Goal: Task Accomplishment & Management: Manage account settings

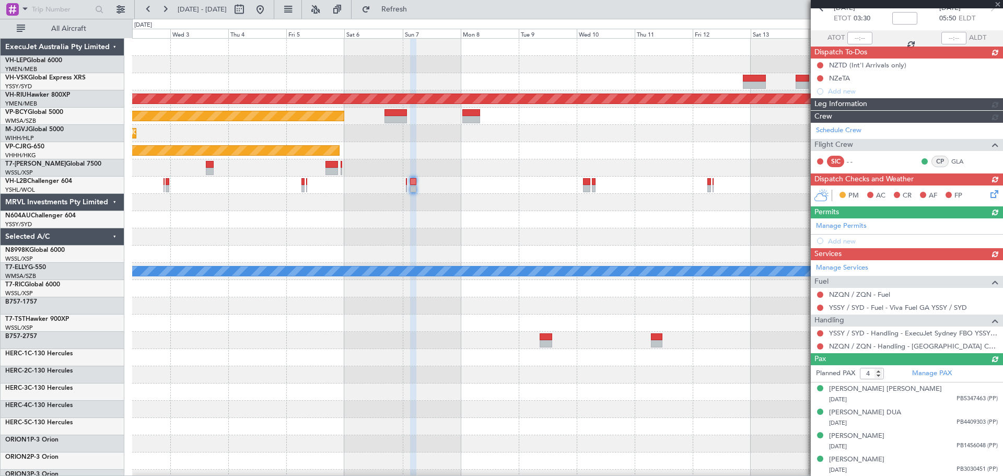
click at [536, 178] on div "Unplanned Maint Wichita (Wichita Mid-continent) Planned Maint [GEOGRAPHIC_DATA]…" at bounding box center [567, 323] width 871 height 569
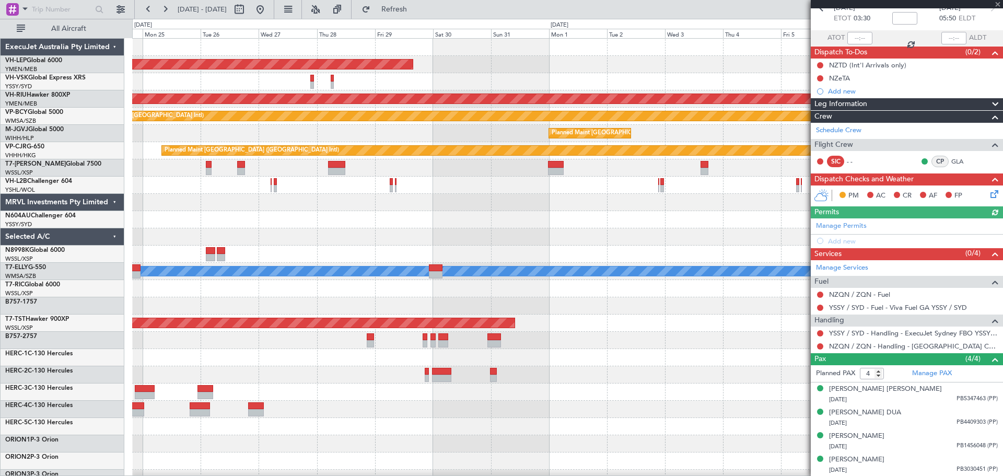
click at [649, 202] on div "Unplanned Maint Wichita (Wichita Mid-continent) Planned Maint [GEOGRAPHIC_DATA]…" at bounding box center [567, 323] width 871 height 569
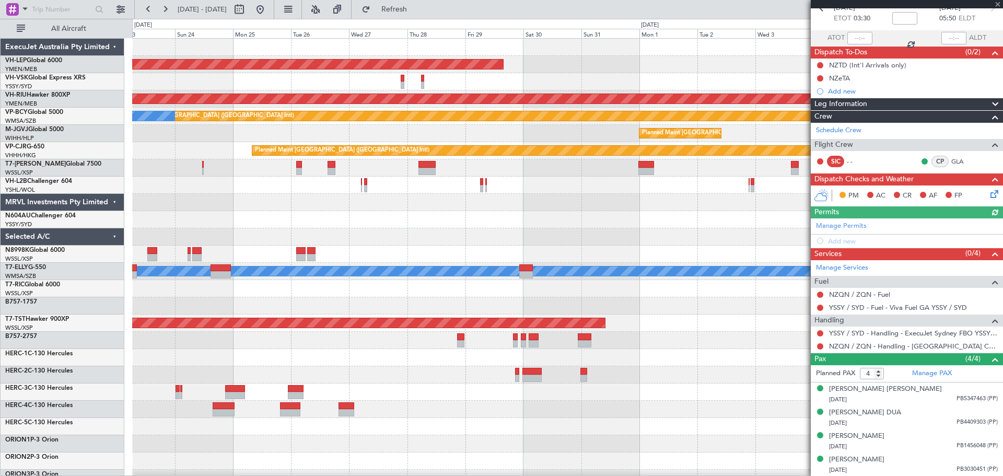
click at [590, 149] on div "Unplanned Maint Wichita (Wichita Mid-continent) Planned Maint [GEOGRAPHIC_DATA]…" at bounding box center [567, 323] width 871 height 569
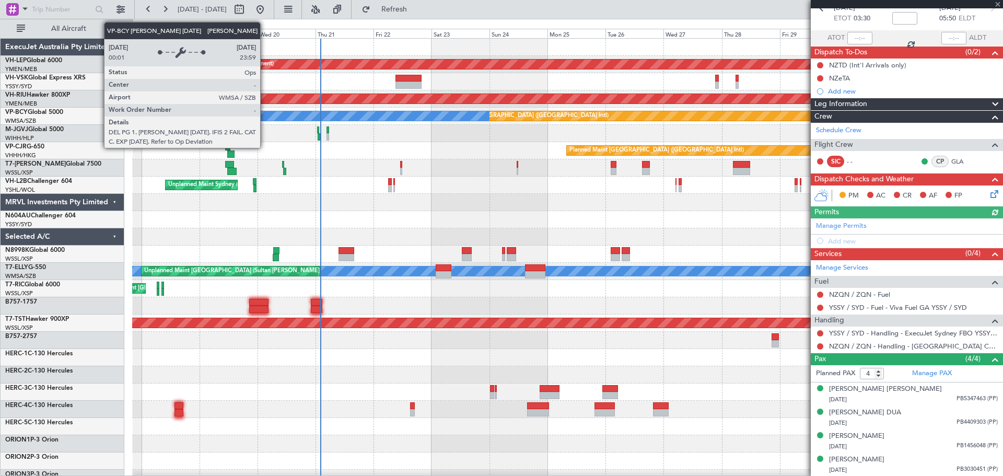
click at [481, 123] on div "Planned Maint [GEOGRAPHIC_DATA] ([GEOGRAPHIC_DATA] Intl) [PERSON_NAME] (Sultan …" at bounding box center [567, 116] width 871 height 17
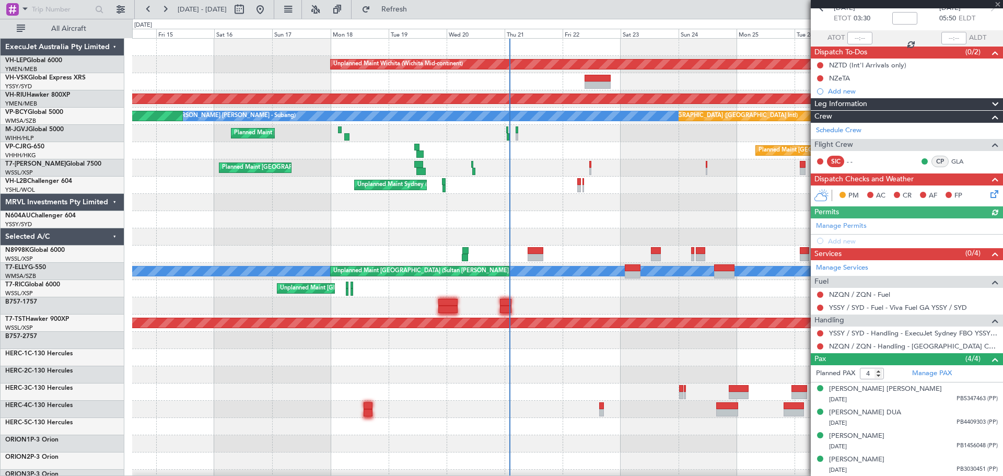
click at [604, 134] on div "Unplanned Maint Wichita (Wichita Mid-continent) Planned Maint [GEOGRAPHIC_DATA]…" at bounding box center [567, 323] width 871 height 569
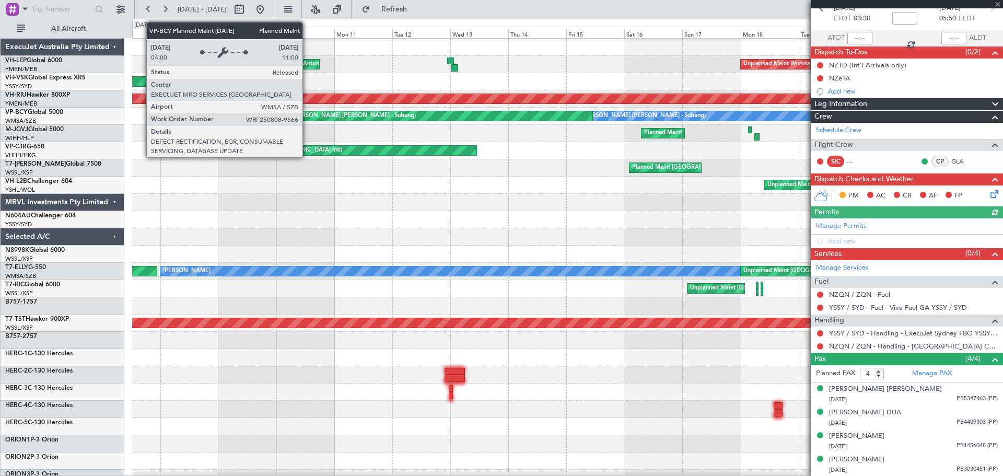
click at [642, 125] on div "Unplanned Maint Wichita (Wichita Mid-continent) [PERSON_NAME] [GEOGRAPHIC_DATA]…" at bounding box center [567, 323] width 871 height 569
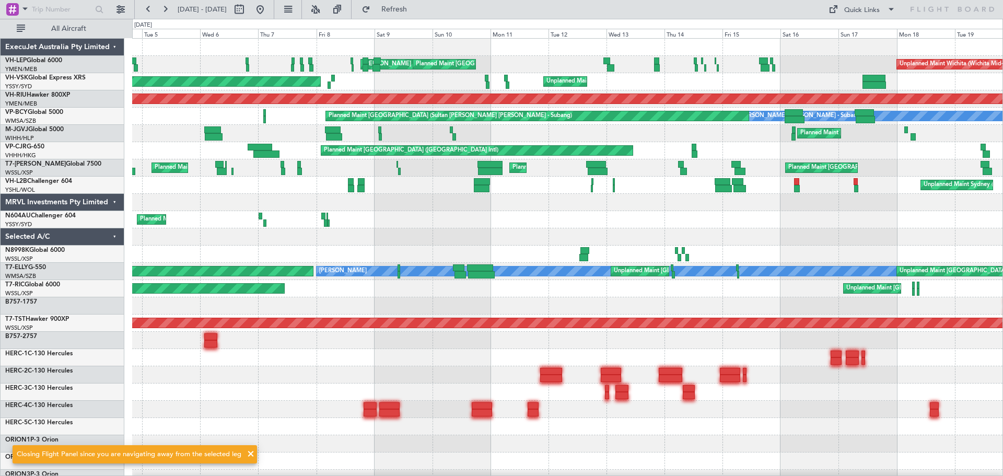
click at [352, 122] on div "Unplanned Maint Wichita (Wichita Mid-continent) [PERSON_NAME] [GEOGRAPHIC_DATA]…" at bounding box center [567, 323] width 871 height 569
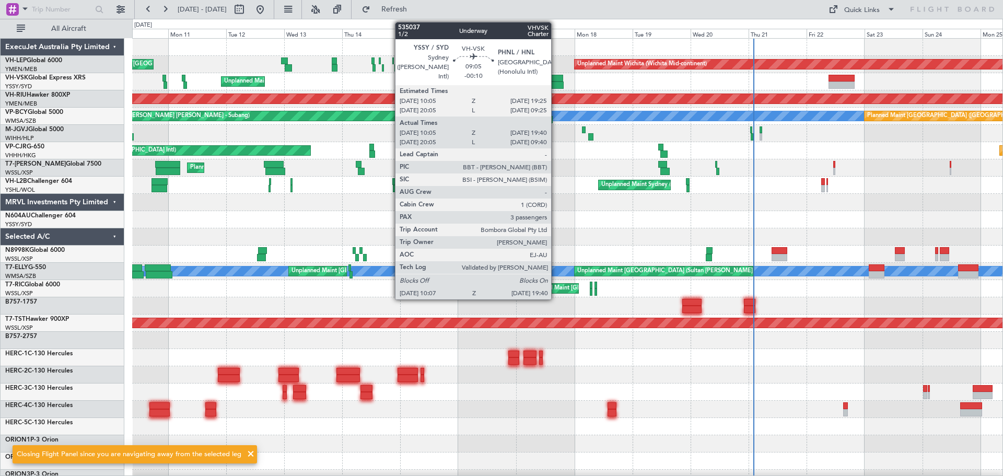
click at [556, 85] on div at bounding box center [552, 85] width 24 height 7
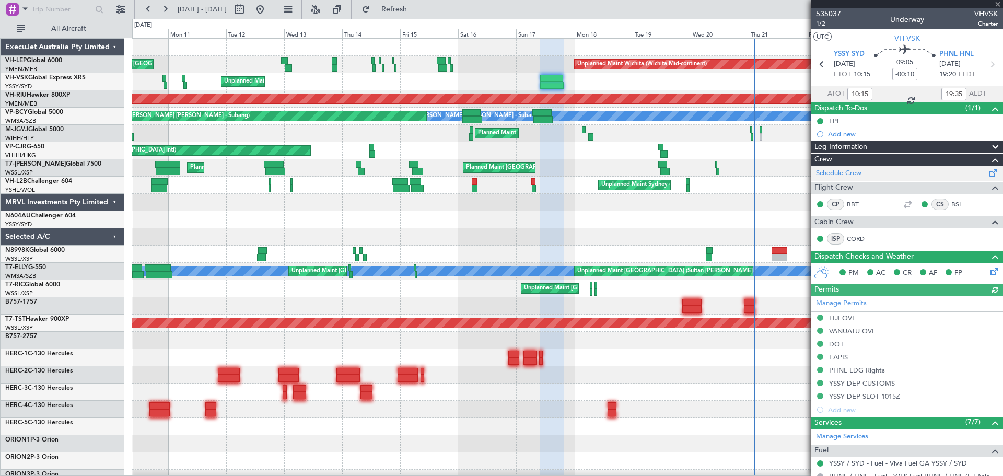
click at [828, 172] on link "Schedule Crew" at bounding box center [838, 173] width 45 height 10
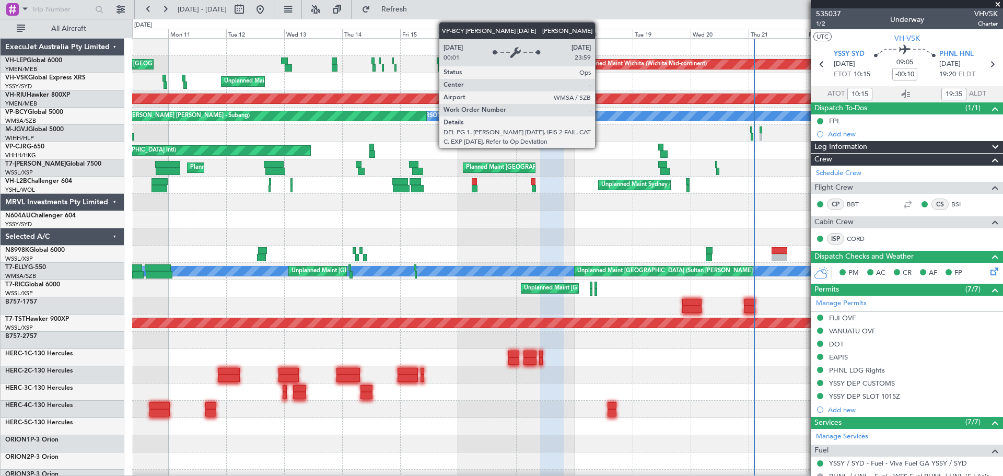
click at [435, 155] on div "Unplanned Maint Wichita (Wichita Mid-continent) [PERSON_NAME] [GEOGRAPHIC_DATA]…" at bounding box center [567, 323] width 871 height 569
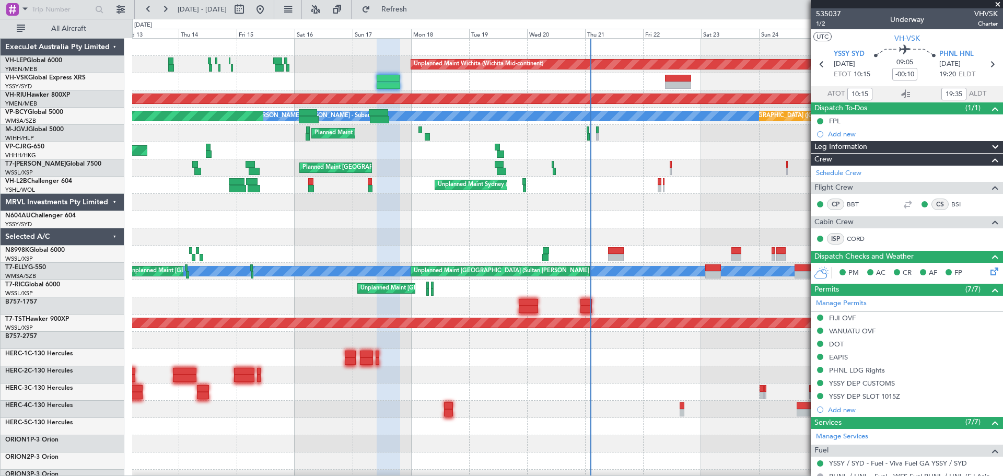
type input "20:15"
type input "09:35"
type input "10:15"
type input "19:35"
type input "20:15"
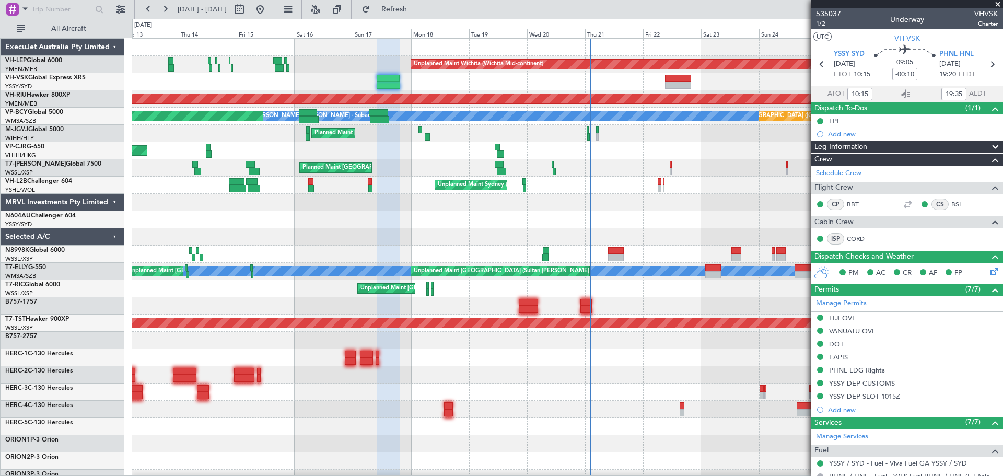
type input "09:35"
type input "10:15"
type input "19:35"
click at [251, 326] on div "Unplanned Maint Wichita (Wichita Mid-continent) Planned Maint [GEOGRAPHIC_DATA]…" at bounding box center [567, 323] width 871 height 569
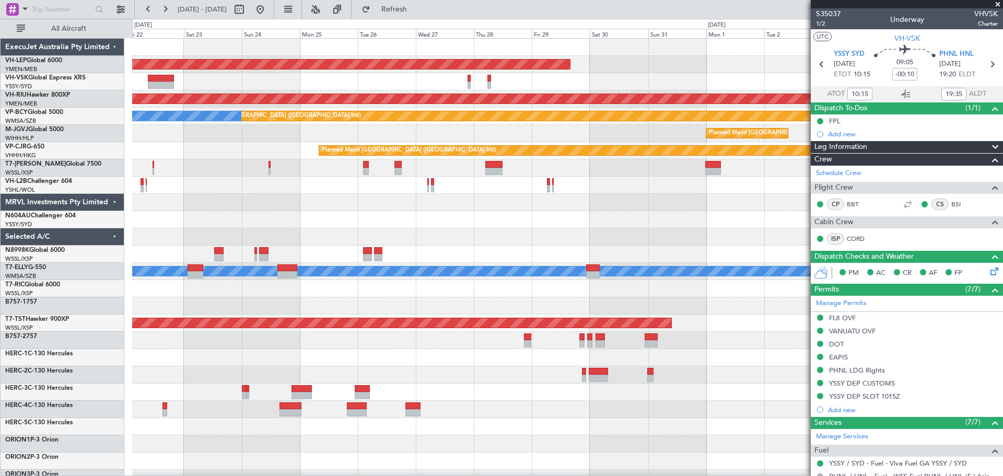
click at [629, 86] on div at bounding box center [567, 81] width 871 height 17
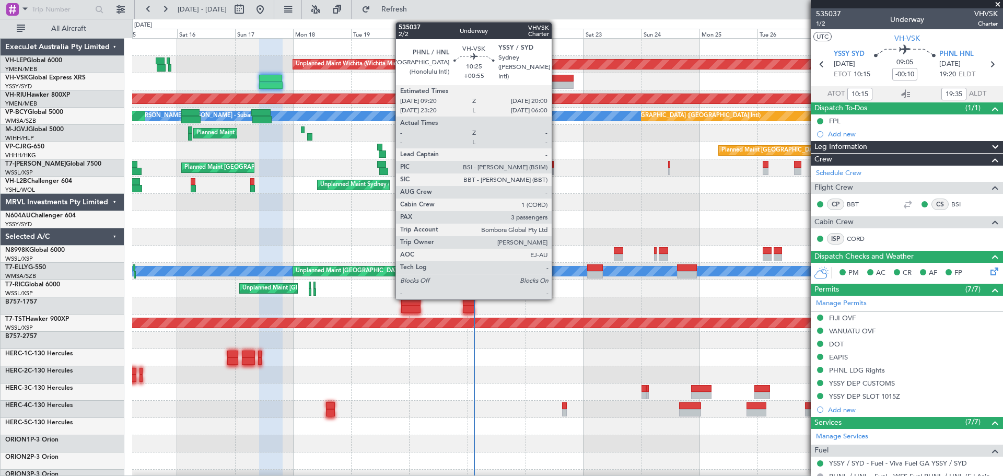
click at [557, 82] on div at bounding box center [561, 85] width 26 height 7
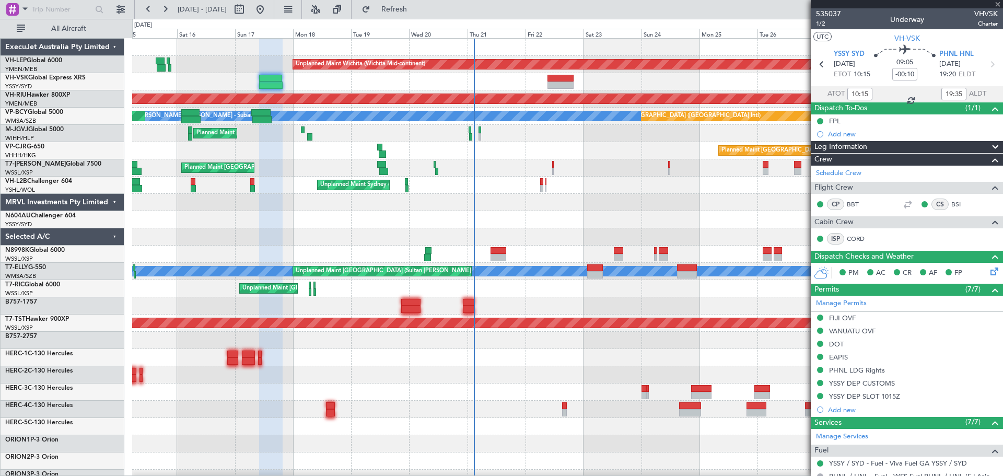
type input "+00:55"
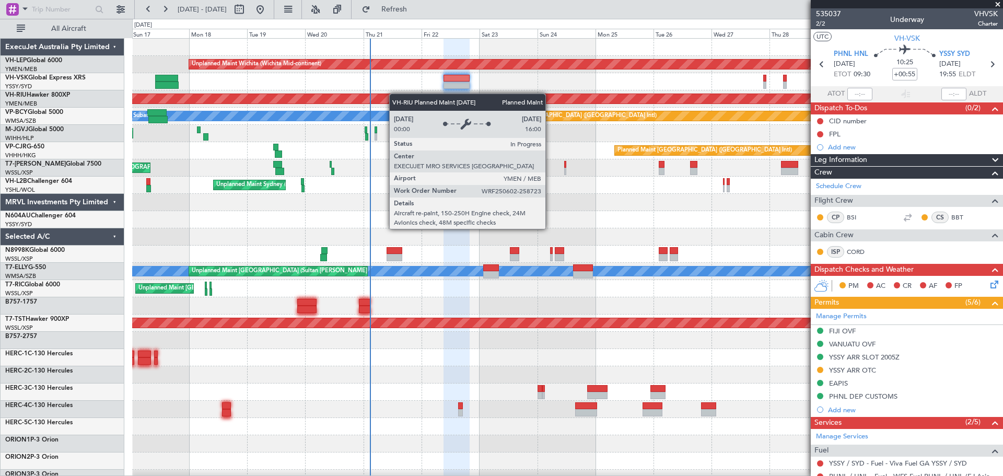
click at [387, 94] on div "Unplanned Maint Wichita (Wichita Mid-continent) Planned Maint [GEOGRAPHIC_DATA]…" at bounding box center [567, 323] width 871 height 569
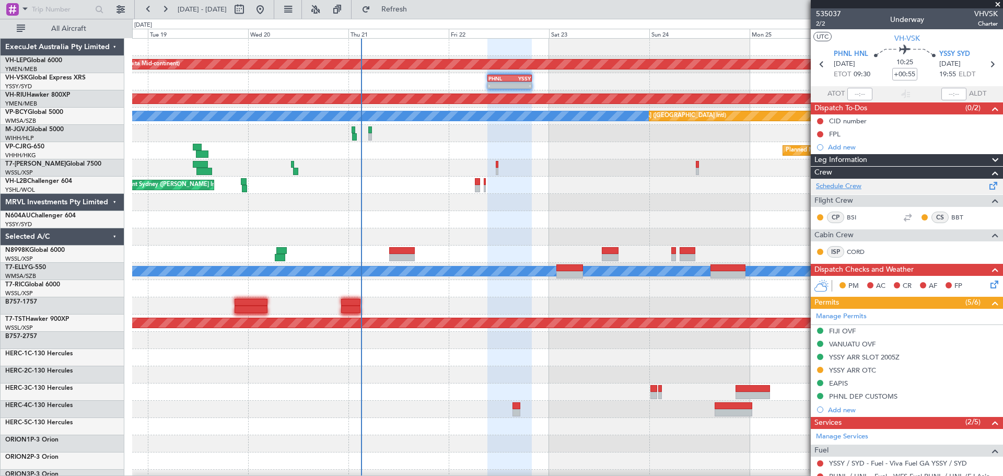
click at [832, 190] on link "Schedule Crew" at bounding box center [838, 186] width 45 height 10
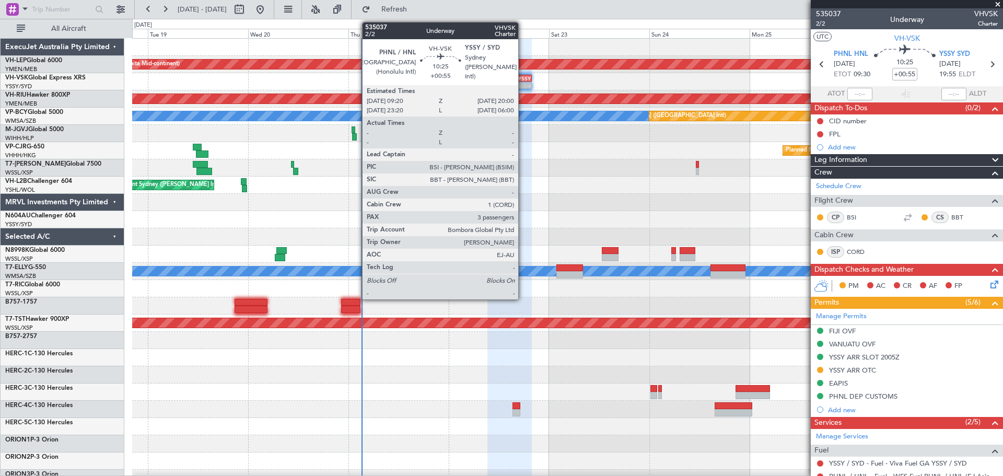
click at [523, 82] on div "- -" at bounding box center [510, 85] width 45 height 7
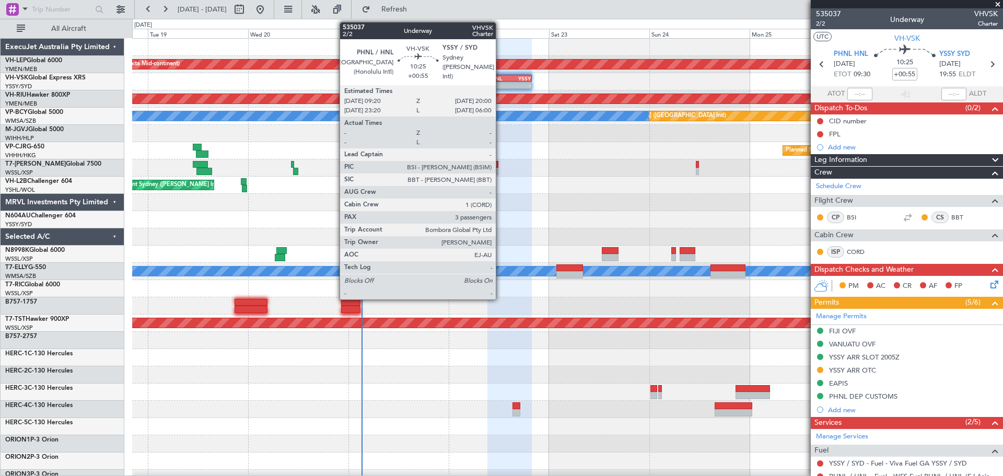
click at [501, 85] on div "-" at bounding box center [499, 85] width 21 height 6
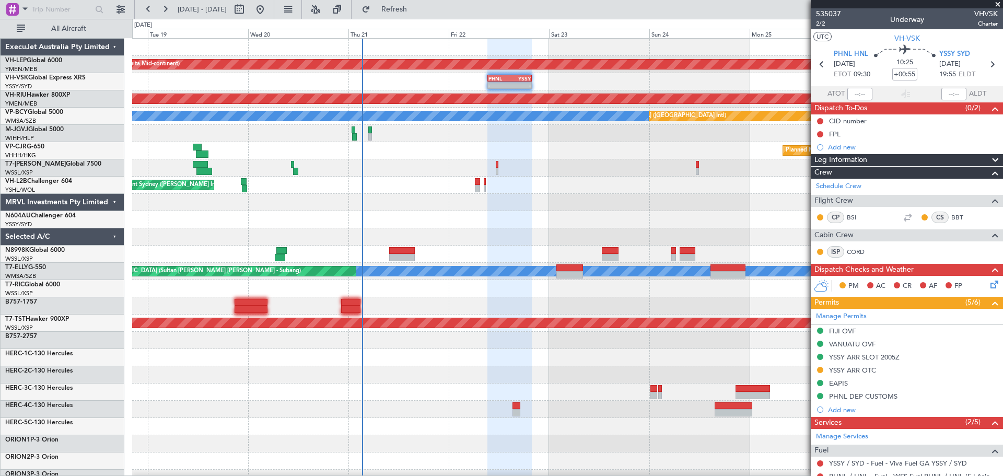
click at [489, 85] on div "- - PHNL 09:20 Z YSSY 20:00 Z" at bounding box center [567, 81] width 871 height 17
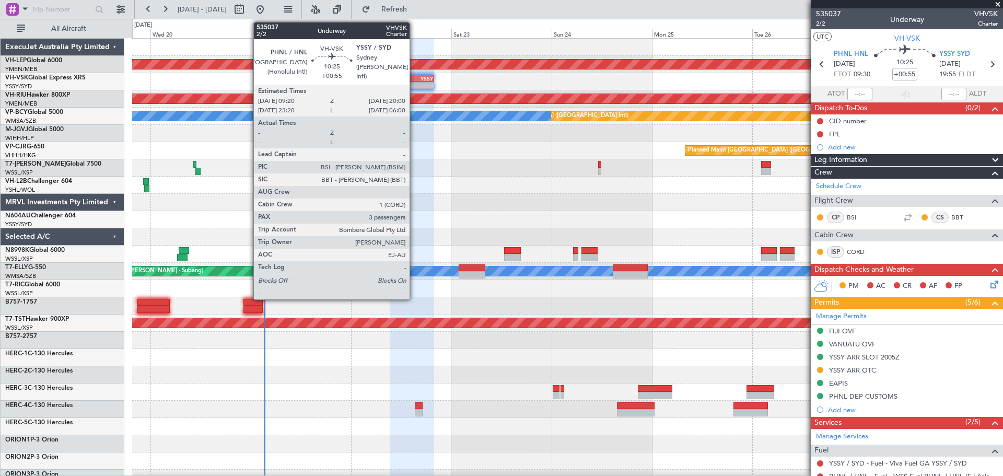
click at [414, 76] on div "YSSY" at bounding box center [422, 78] width 21 height 6
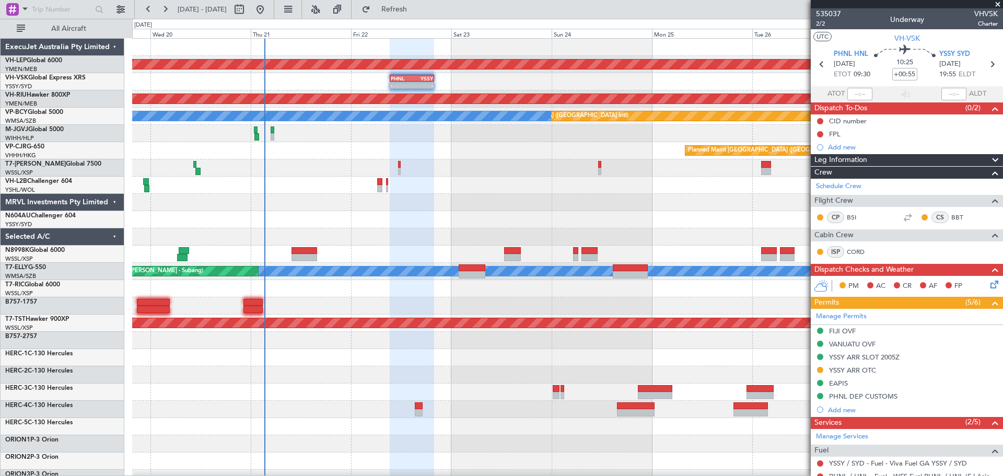
type input "+00:45"
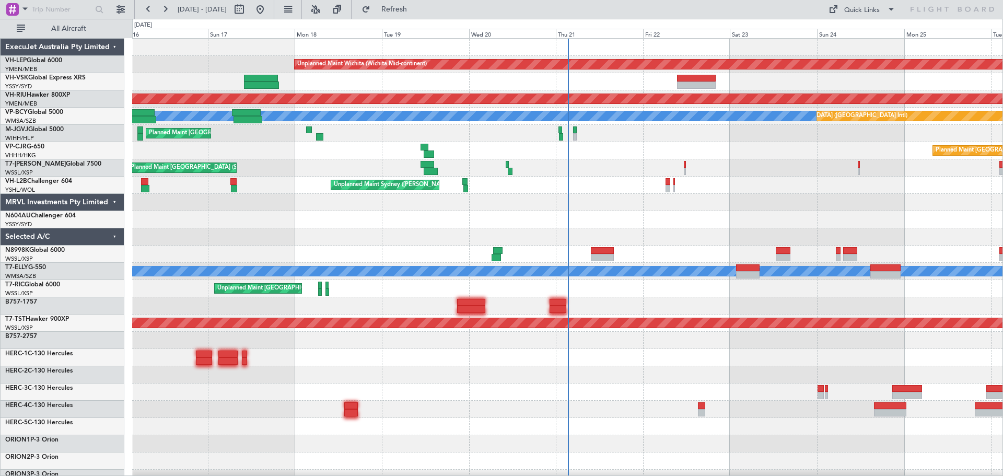
click at [631, 171] on div "Unplanned Maint Wichita (Wichita Mid-continent) Planned Maint [GEOGRAPHIC_DATA]…" at bounding box center [567, 323] width 871 height 569
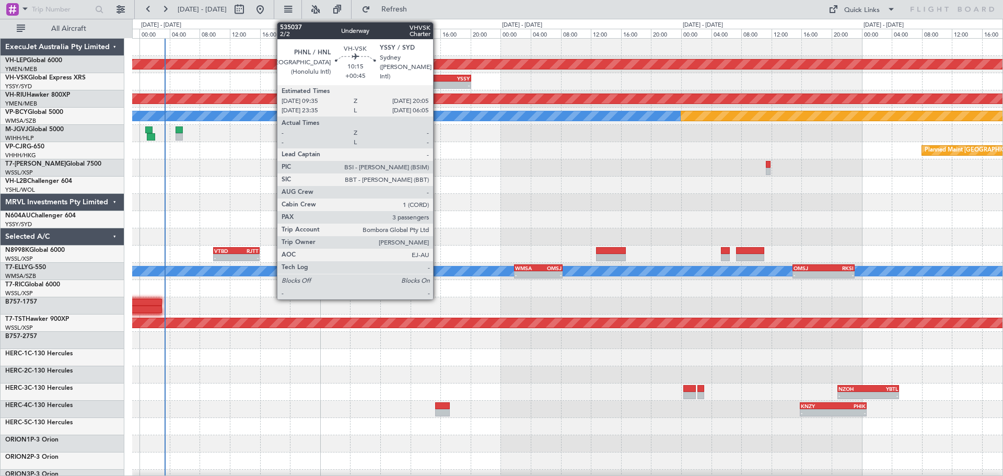
click at [438, 78] on div "YSSY" at bounding box center [451, 78] width 39 height 6
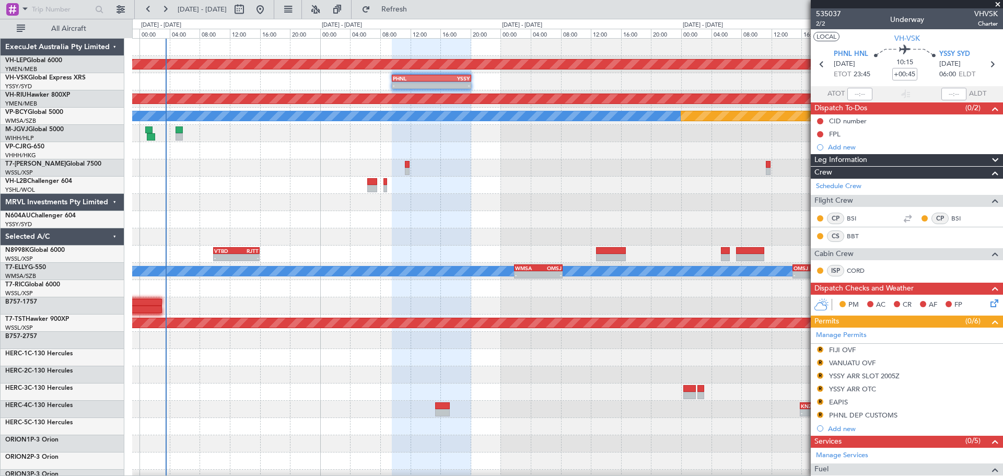
click at [824, 37] on button "LOCAL" at bounding box center [827, 36] width 26 height 9
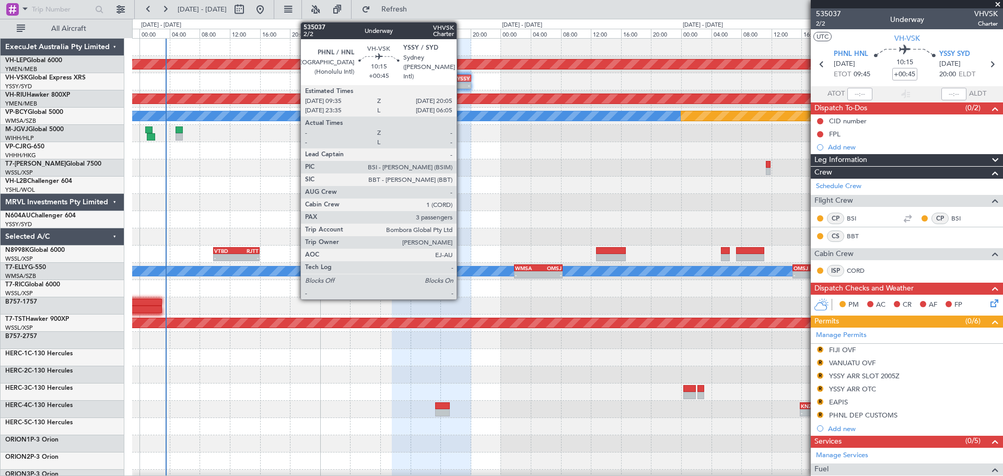
click at [461, 77] on div "YSSY" at bounding box center [451, 78] width 39 height 6
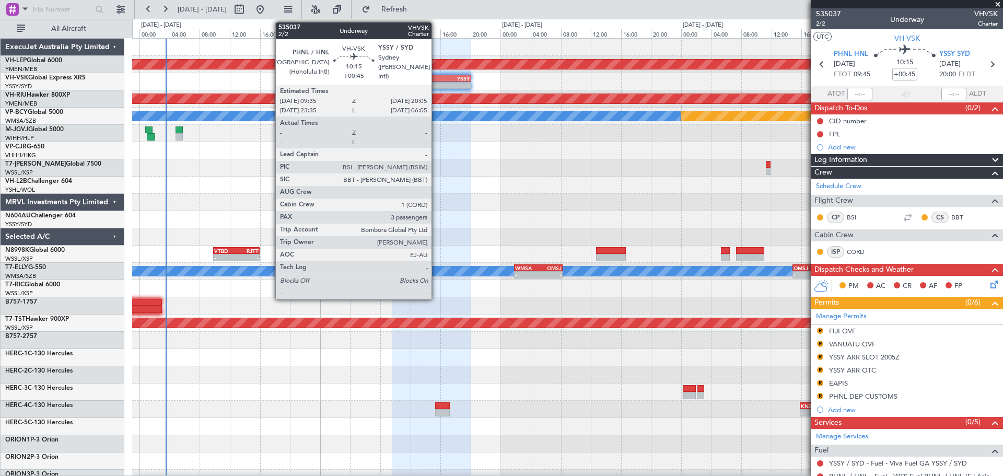
click at [436, 87] on div "-" at bounding box center [451, 85] width 39 height 6
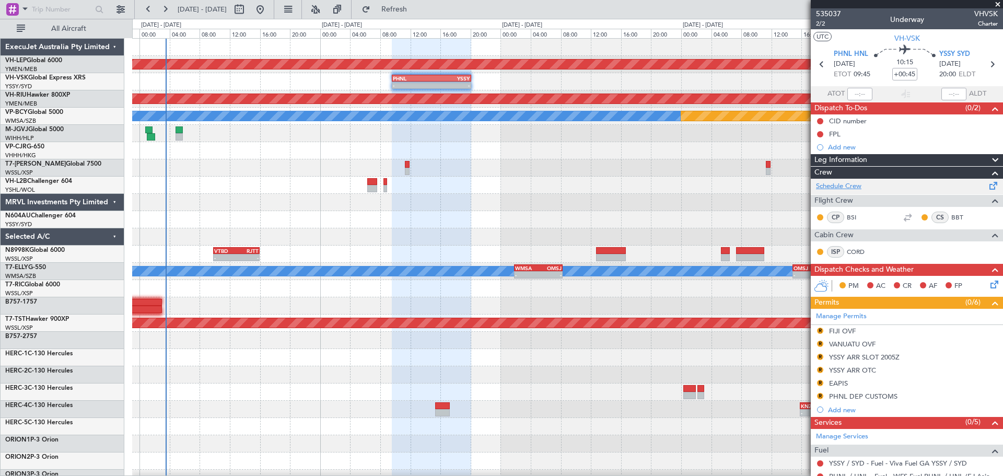
click at [835, 184] on link "Schedule Crew" at bounding box center [838, 186] width 45 height 10
click at [603, 113] on div "Unplanned Maint Wichita (Wichita Mid-continent) - - PHNL 09:35 Z YSSY 20:05 Z P…" at bounding box center [567, 323] width 871 height 569
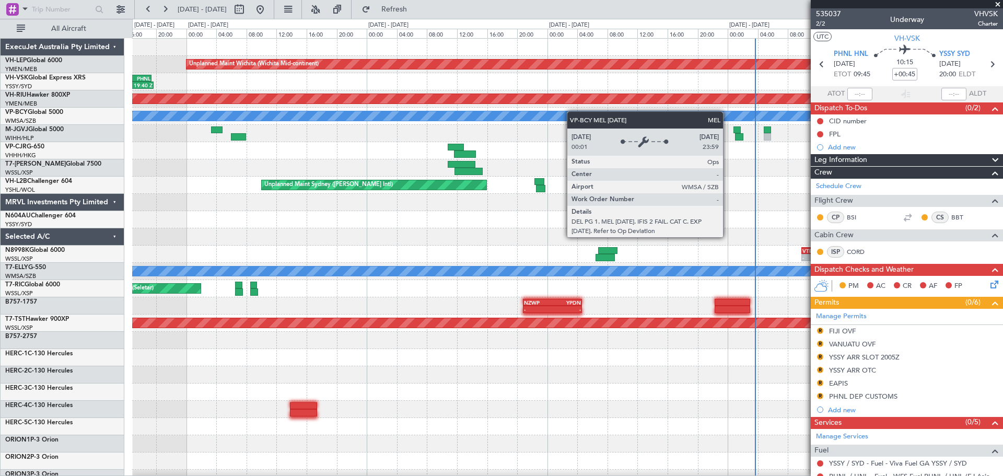
click at [717, 128] on div "Unplanned Maint Wichita (Wichita Mid-continent) - - PHNL 09:35 Z YSSY 20:05 Z 1…" at bounding box center [567, 323] width 871 height 569
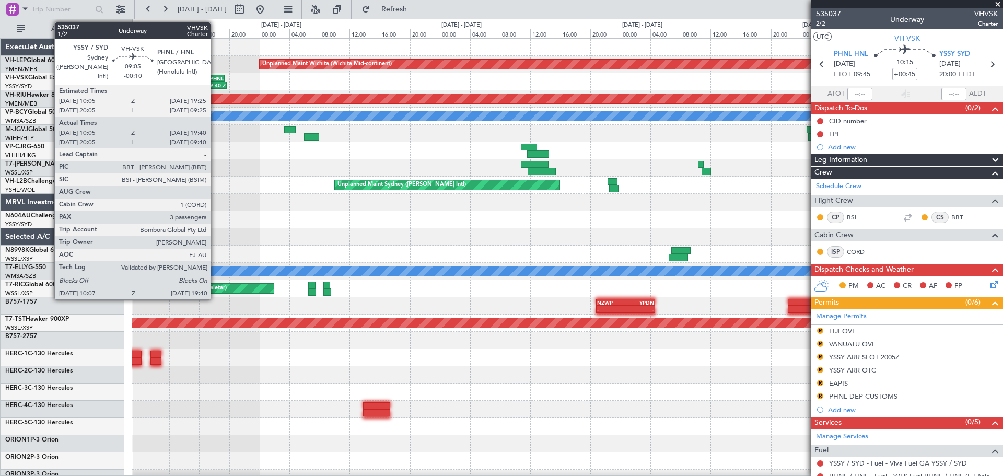
click at [215, 76] on div "PHNL" at bounding box center [207, 78] width 34 height 6
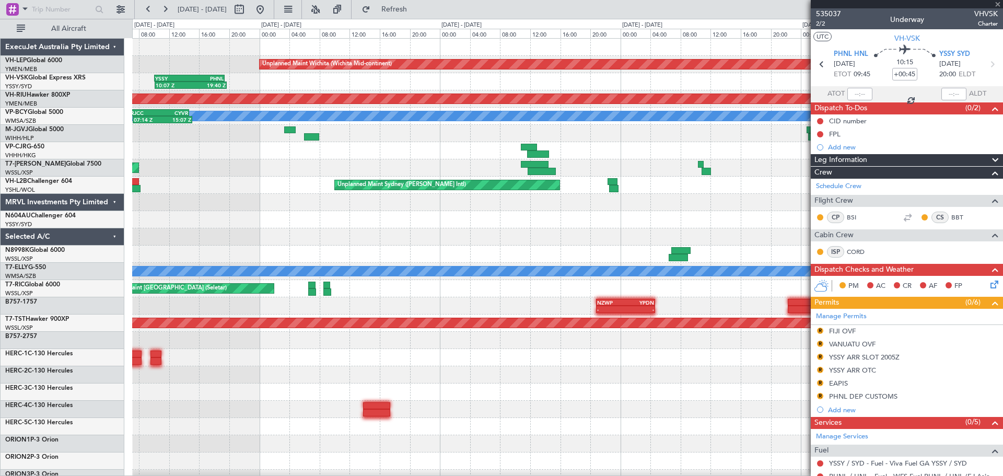
type input "-00:10"
type input "10:15"
type input "19:35"
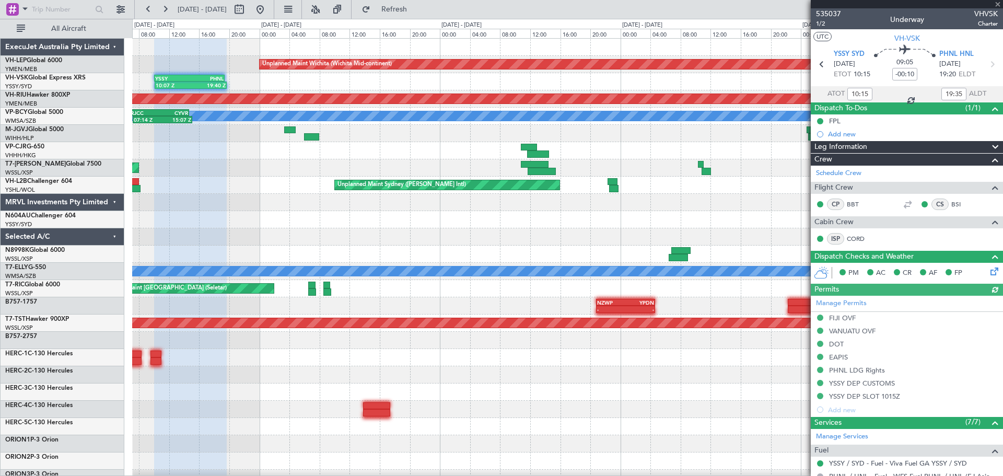
type input "20:15"
type input "09:35"
type input "10:15"
type input "19:35"
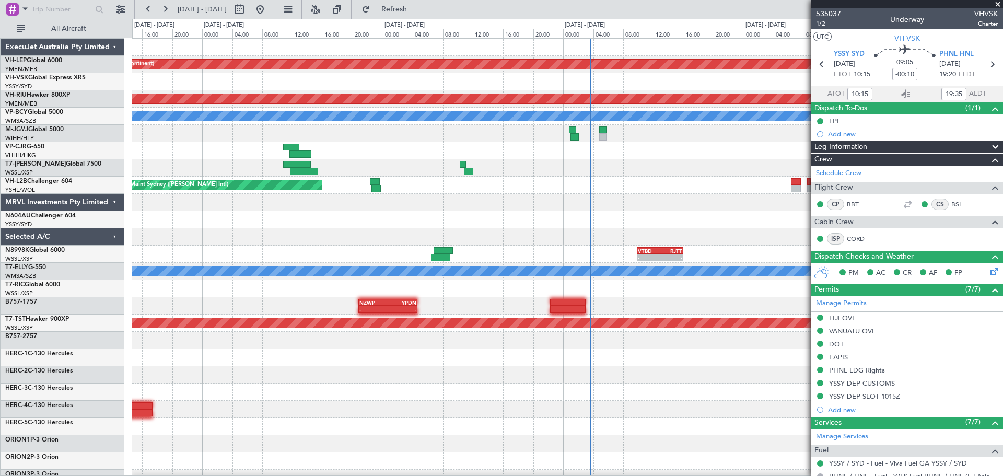
click at [72, 91] on div "Unplanned Maint Wichita (Wichita Mid-continent) PHNL 09:35 Z YSSY 20:05 Z - - 1…" at bounding box center [501, 247] width 1003 height 457
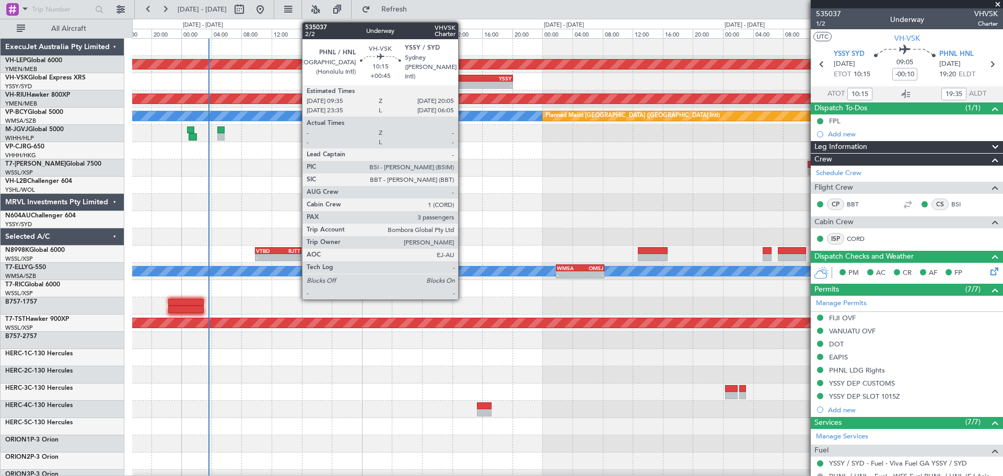
click at [463, 79] on div "PHNL" at bounding box center [454, 78] width 39 height 6
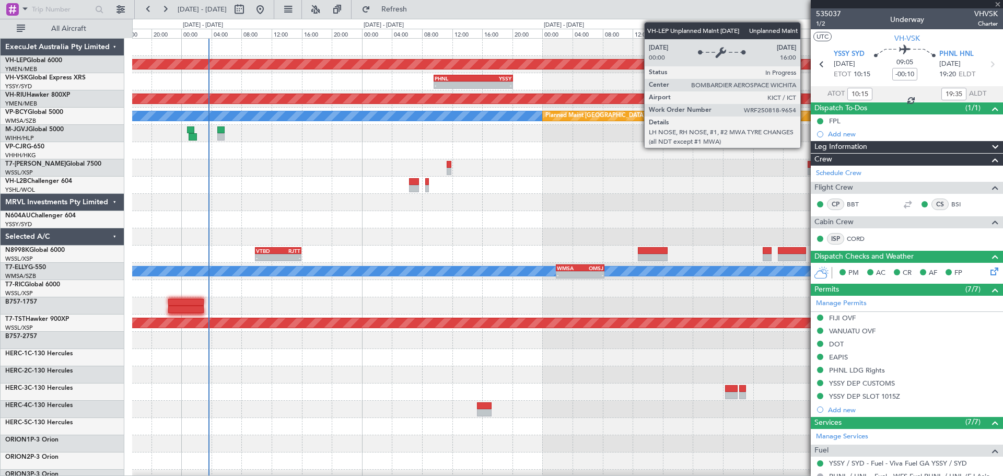
type input "+00:45"
